Goal: Task Accomplishment & Management: Use online tool/utility

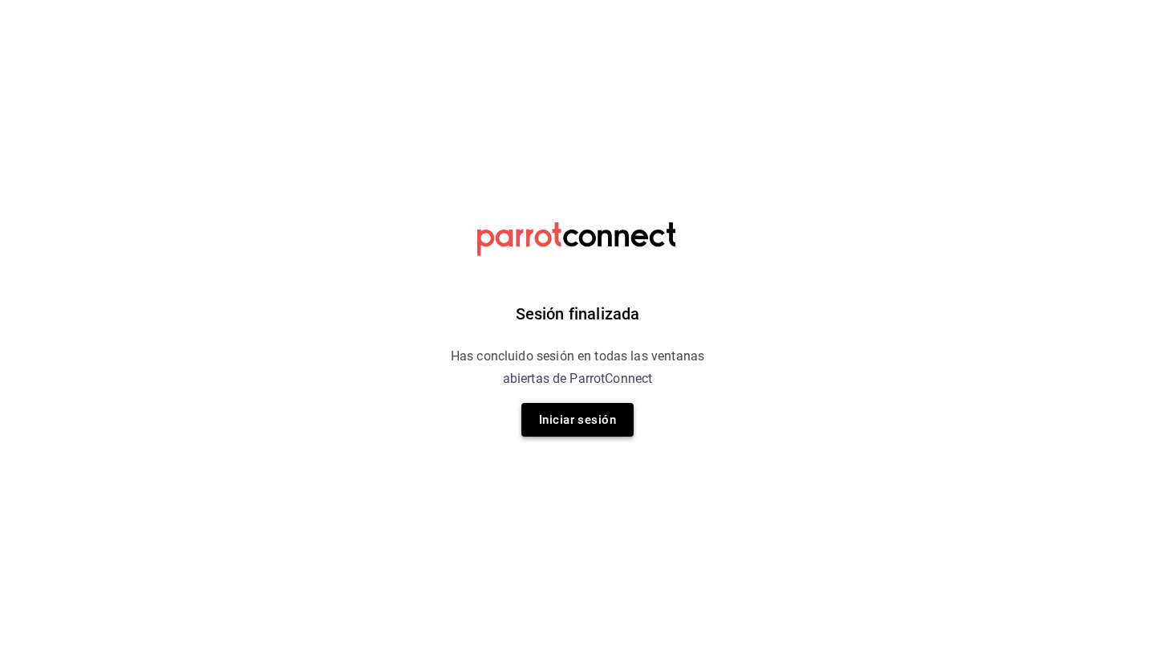
click at [576, 423] on button "Iniciar sesión" at bounding box center [577, 420] width 112 height 34
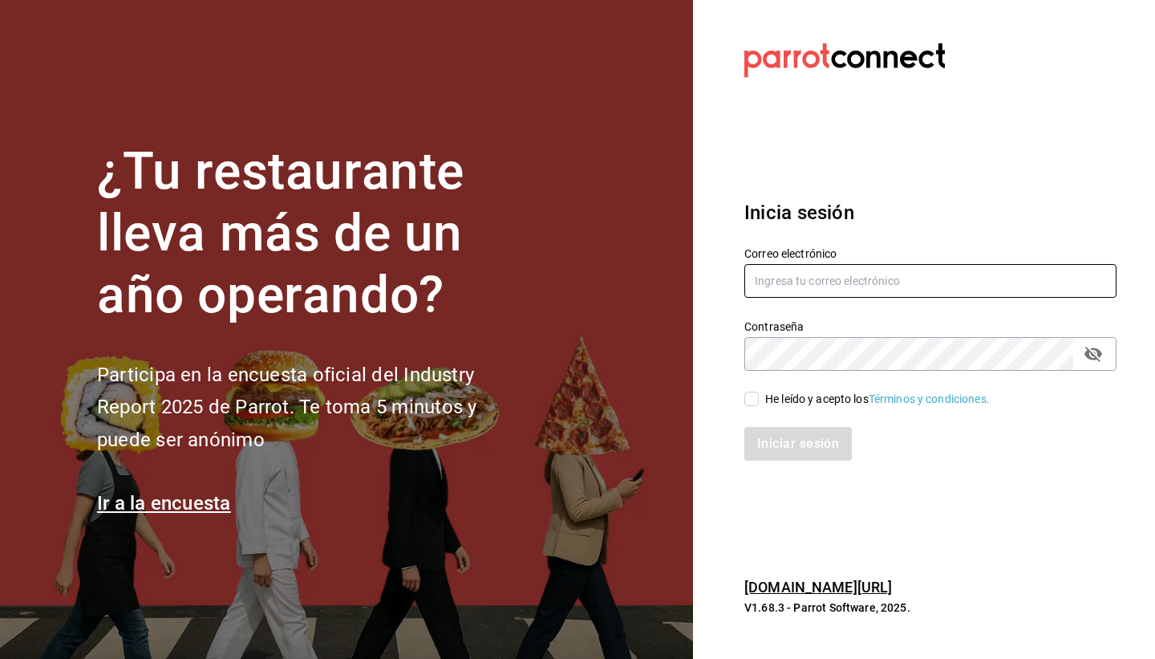
type input "lacochinitadela60@gmail.com"
click at [763, 399] on span "He leído y acepto los Términos y condiciones." at bounding box center [874, 399] width 231 height 17
click at [759, 399] on input "He leído y acepto los Términos y condiciones." at bounding box center [752, 399] width 14 height 14
checkbox input "true"
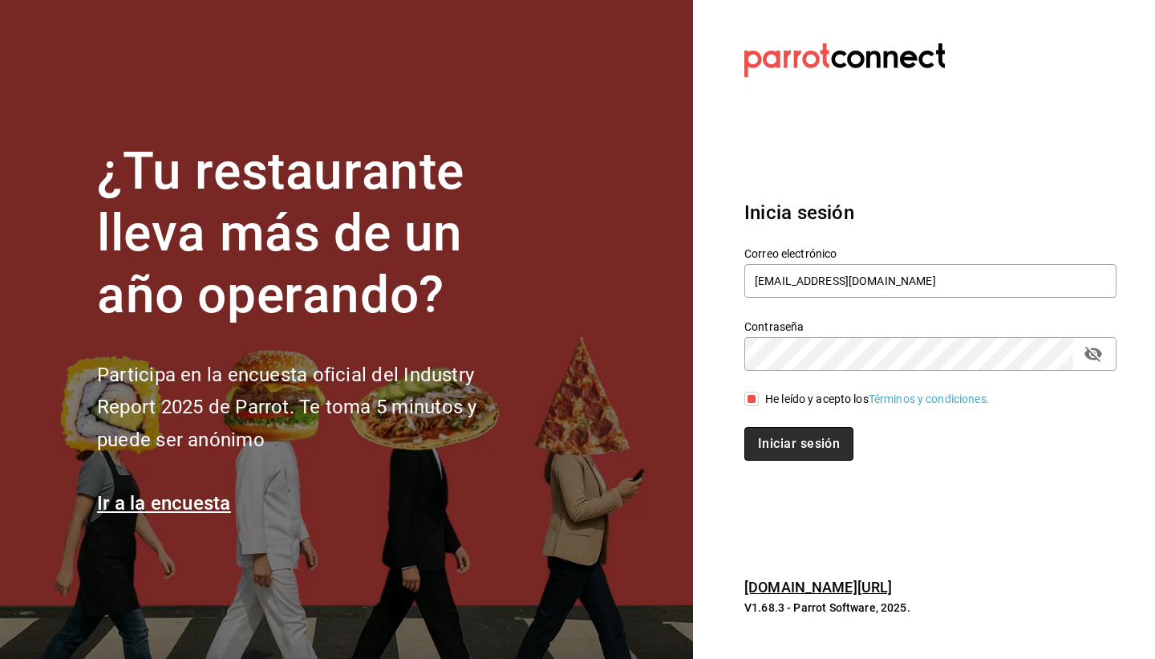
click at [801, 444] on button "Iniciar sesión" at bounding box center [799, 444] width 109 height 34
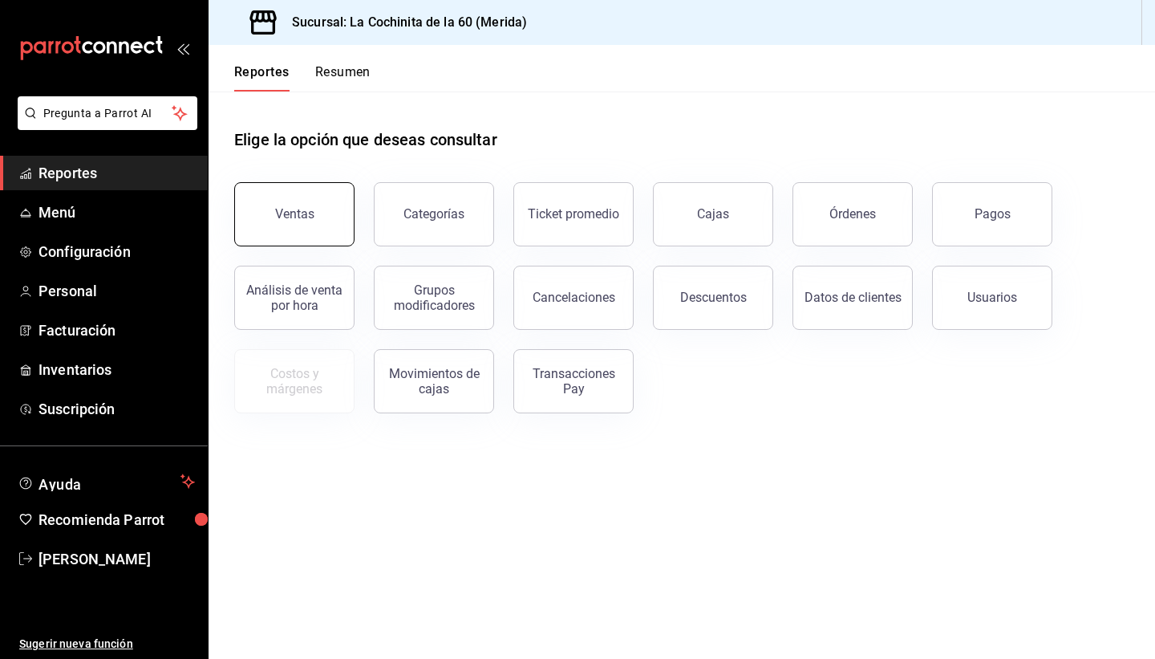
click at [265, 188] on button "Ventas" at bounding box center [294, 214] width 120 height 64
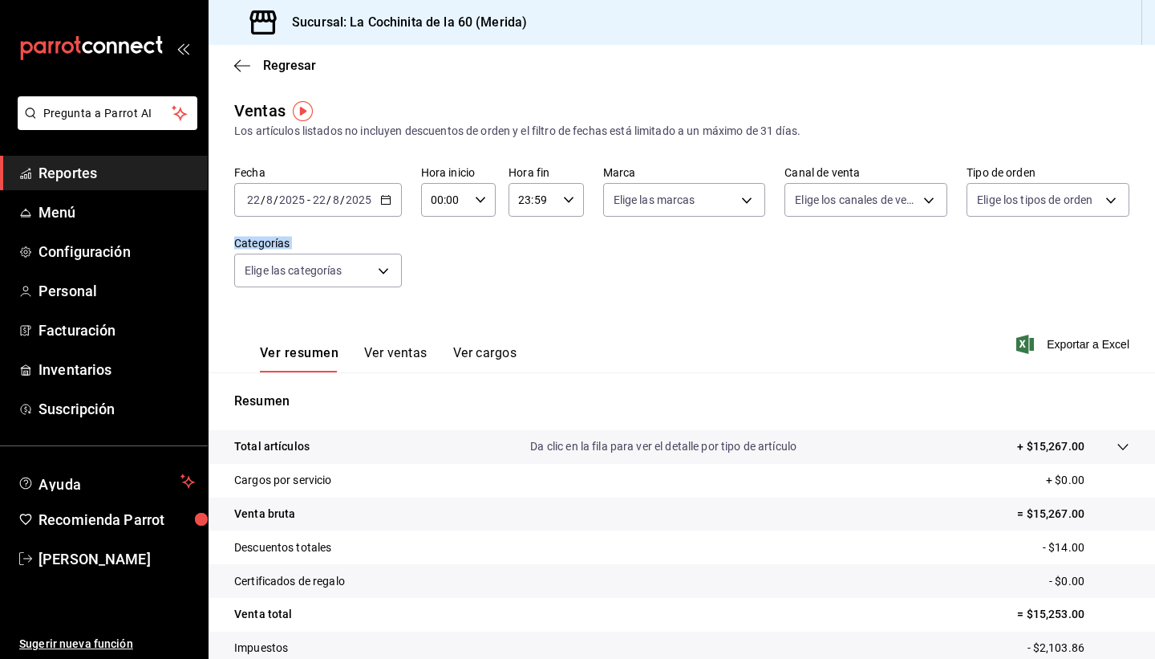
drag, startPoint x: 1152, startPoint y: 251, endPoint x: 1154, endPoint y: 357, distance: 105.9
click at [1154, 357] on html "Pregunta a Parrot AI Reportes Menú Configuración Personal Facturación Inventari…" at bounding box center [577, 329] width 1155 height 659
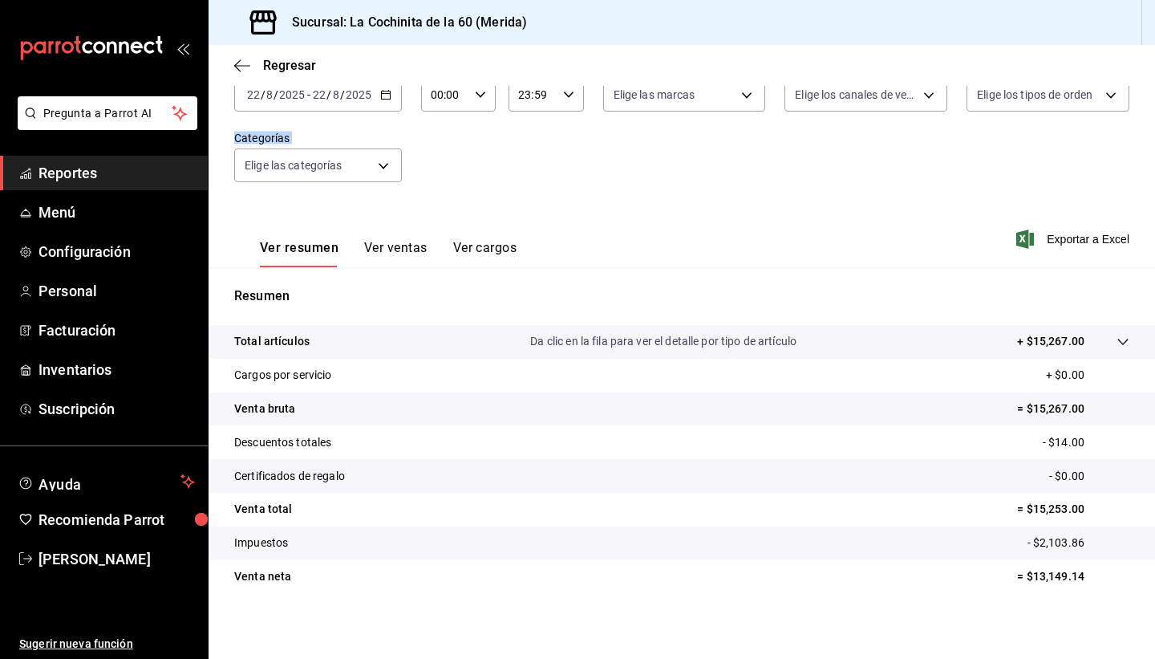
scroll to position [110, 0]
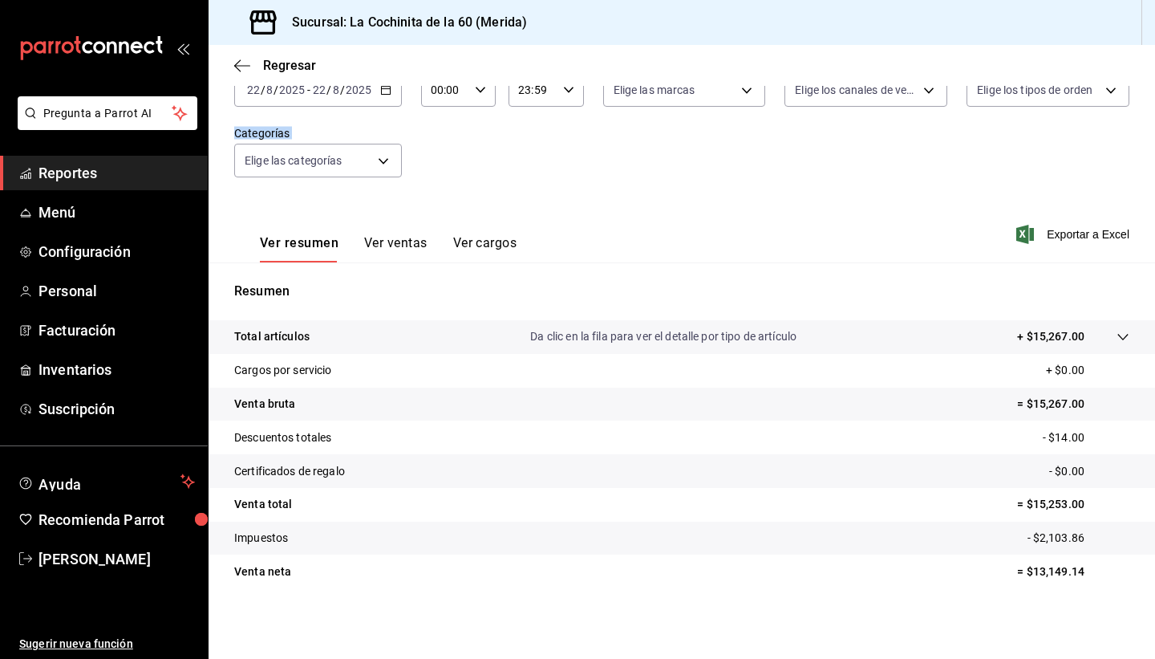
click at [399, 249] on button "Ver ventas" at bounding box center [395, 248] width 63 height 27
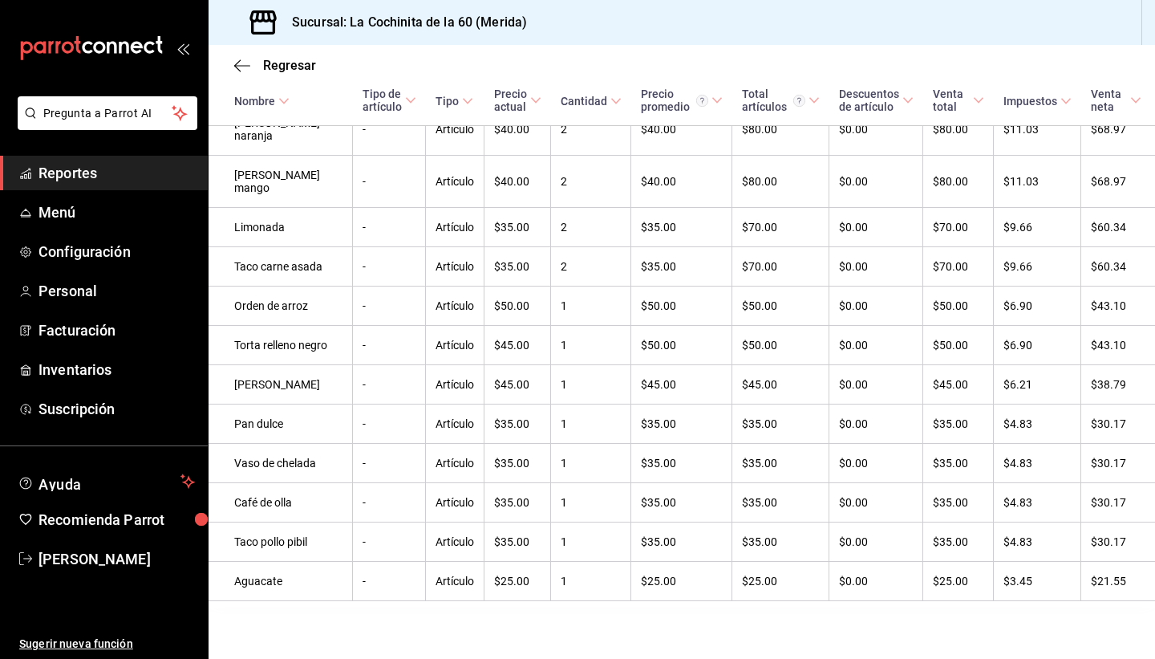
scroll to position [2594, 0]
